Goal: Transaction & Acquisition: Purchase product/service

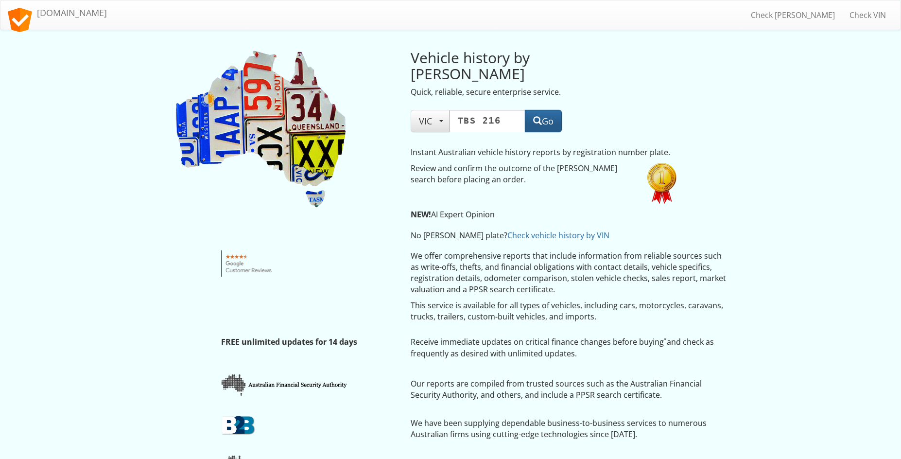
click at [535, 116] on span "button" at bounding box center [537, 120] width 9 height 9
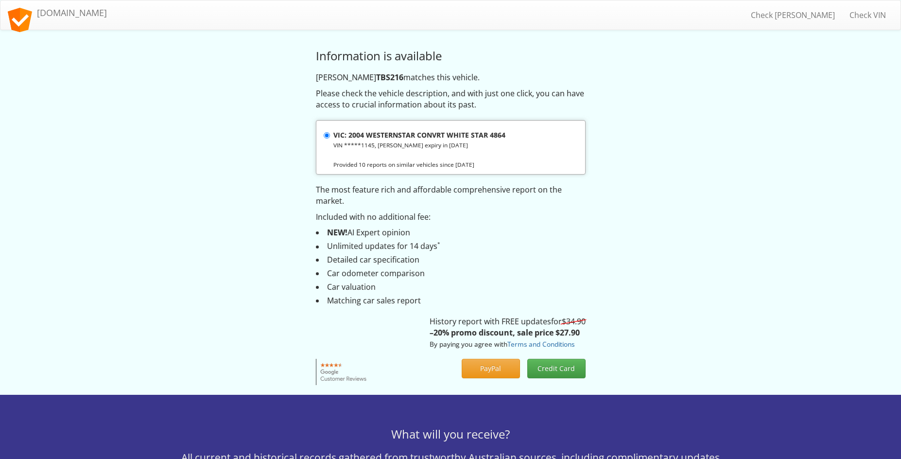
click at [365, 131] on strong "VIC: 2004 WESTERNSTAR CONVRT WHITE STAR 4864" at bounding box center [419, 134] width 172 height 9
click at [330, 132] on input "VIC: 2004 WESTERNSTAR CONVRT WHITE STAR 4864 VIN *****1145, rego expiry in 2025" at bounding box center [327, 135] width 6 height 6
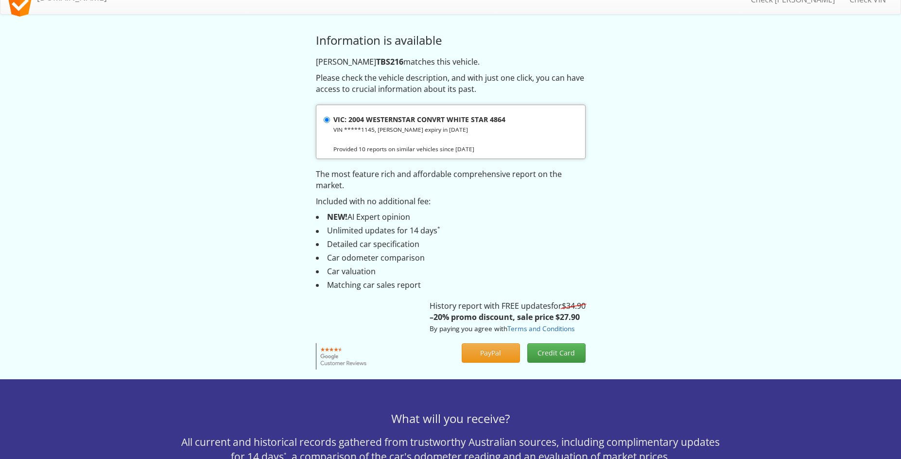
scroll to position [56, 0]
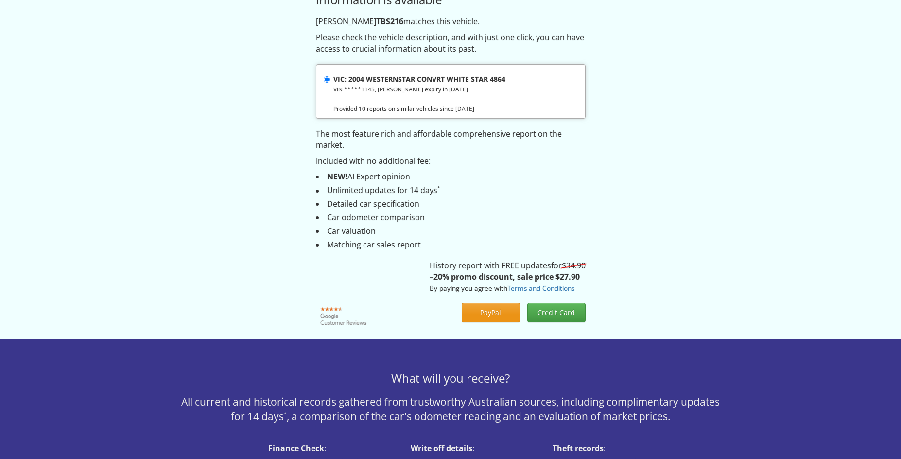
click at [500, 308] on button "PayPal" at bounding box center [491, 312] width 58 height 19
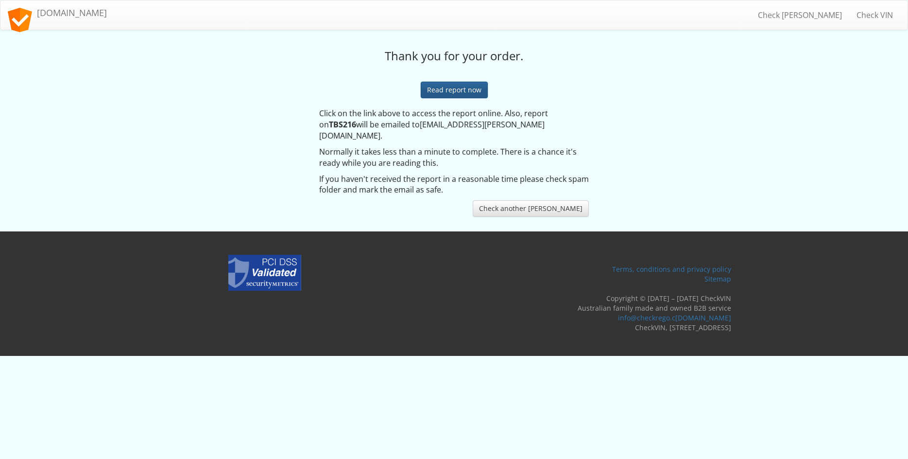
click at [470, 91] on link "Read report now" at bounding box center [454, 90] width 67 height 17
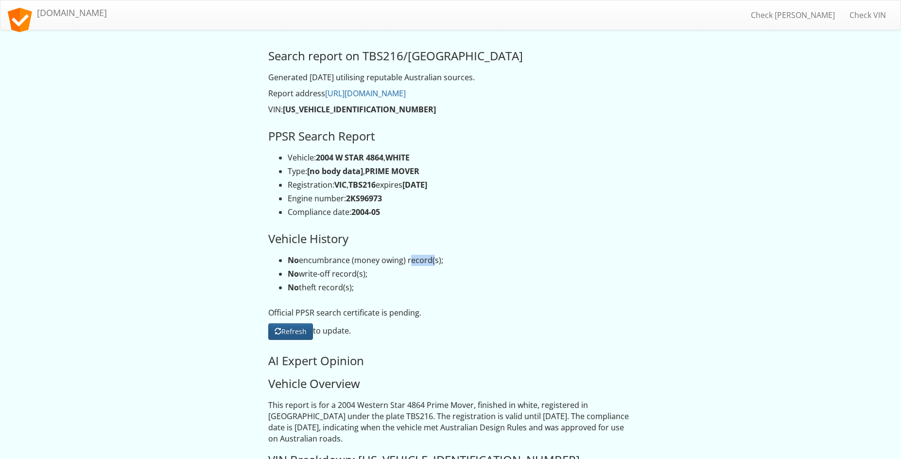
click at [292, 326] on link "Refresh" at bounding box center [290, 331] width 45 height 17
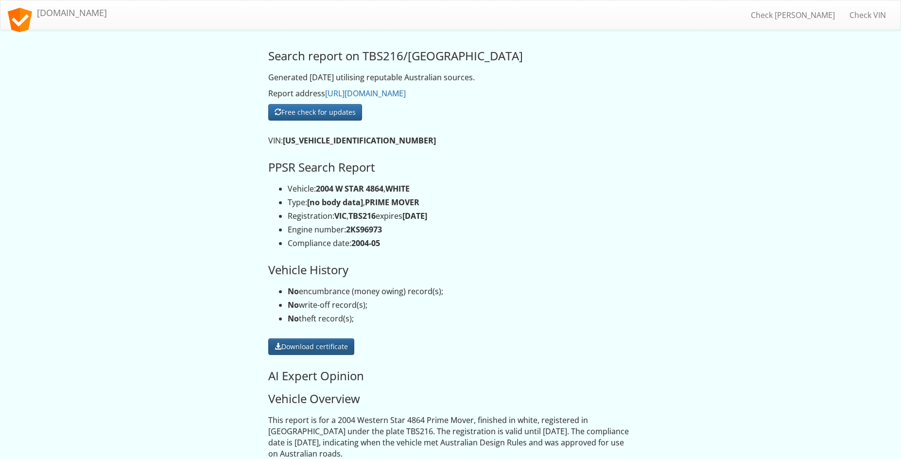
click at [331, 343] on link "Download certificate" at bounding box center [311, 346] width 86 height 17
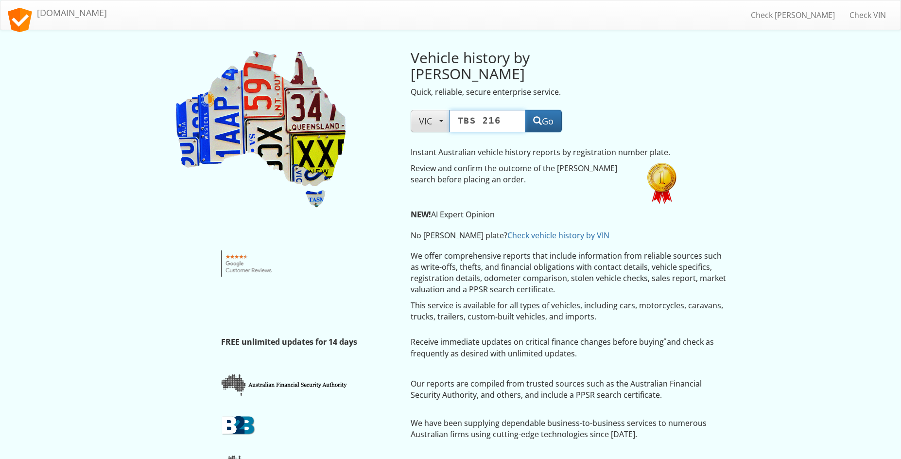
drag, startPoint x: 502, startPoint y: 104, endPoint x: 435, endPoint y: 102, distance: 66.6
click at [436, 110] on div "VIC NSW VIC QLD WA SA NT TAS ACT State NSW VIC QLD WA SA NT TAS ACT TBS 216 Go" at bounding box center [486, 121] width 151 height 22
type input "YV31KX"
click at [540, 116] on span "button" at bounding box center [537, 120] width 9 height 9
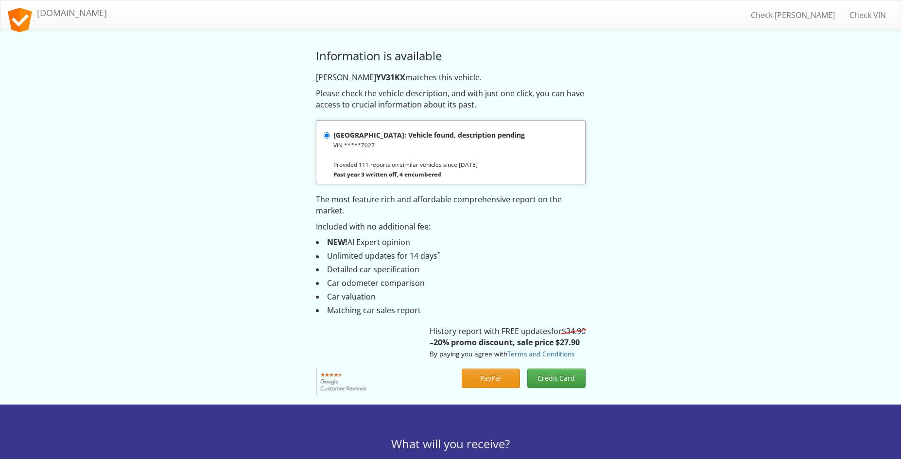
click at [494, 377] on button "PayPal" at bounding box center [491, 377] width 58 height 19
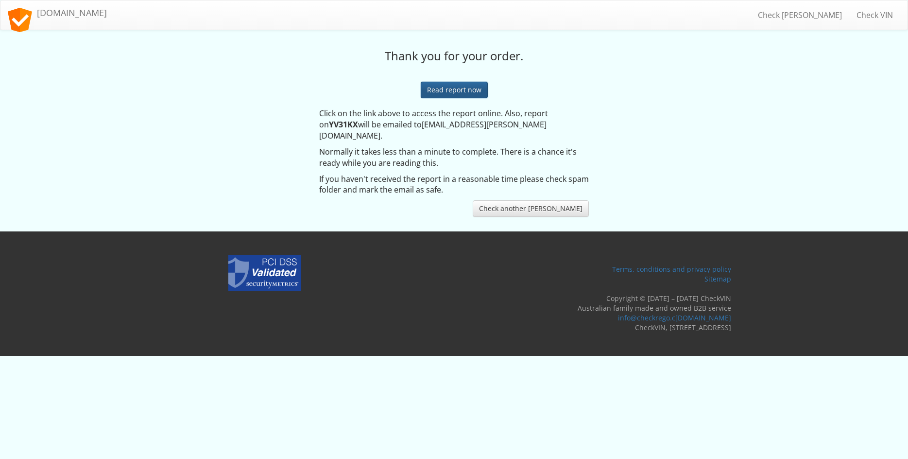
click at [440, 88] on link "Read report now" at bounding box center [454, 90] width 67 height 17
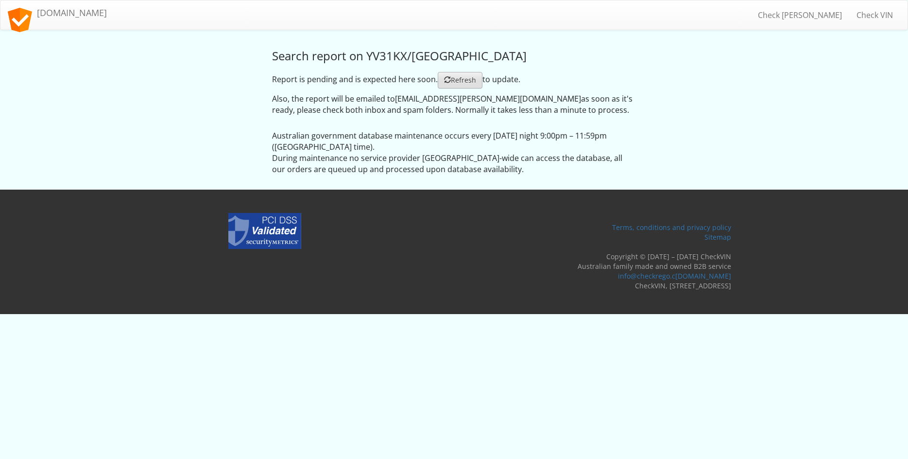
click at [444, 77] on span at bounding box center [447, 79] width 7 height 7
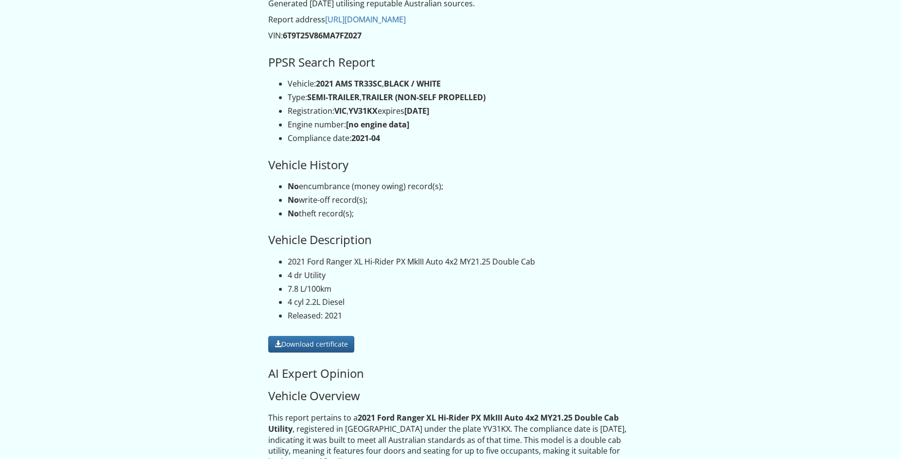
scroll to position [146, 0]
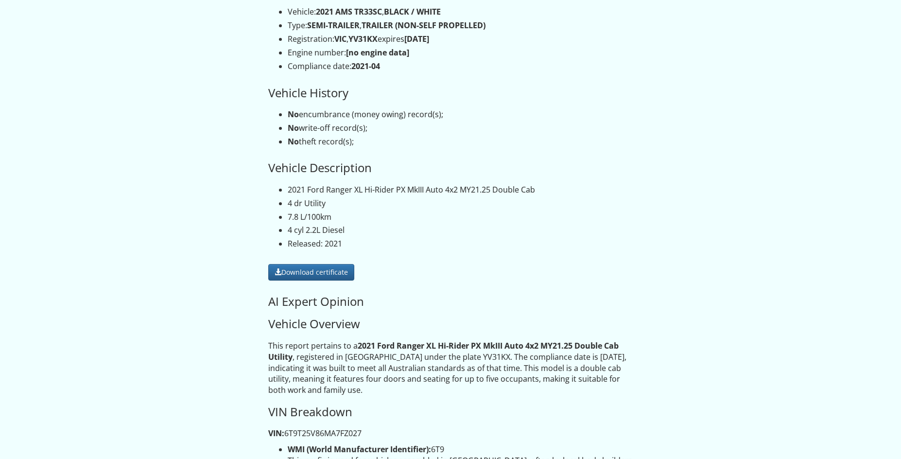
click at [426, 217] on ul "2021 Ford Ranger XL Hi-Rider PX MkIII Auto 4x2 MY21.25 Double Cab 4 dr Utility …" at bounding box center [450, 216] width 365 height 65
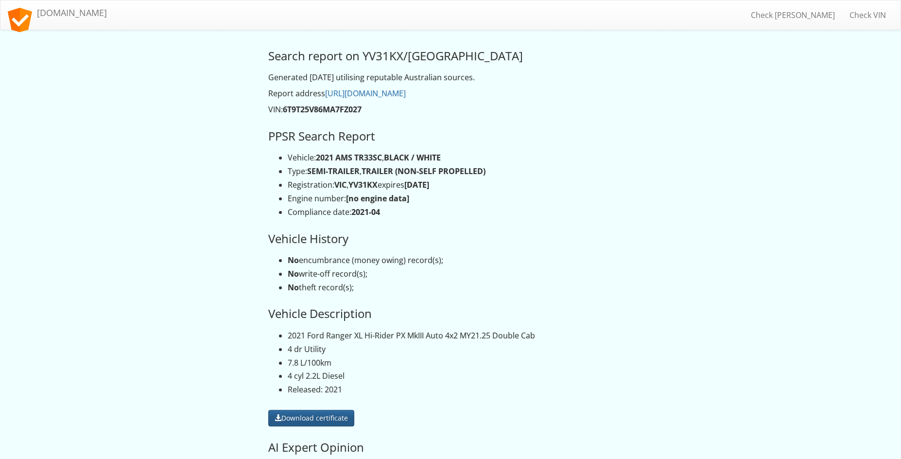
click at [311, 412] on link "Download certificate" at bounding box center [311, 418] width 86 height 17
